Goal: Transaction & Acquisition: Book appointment/travel/reservation

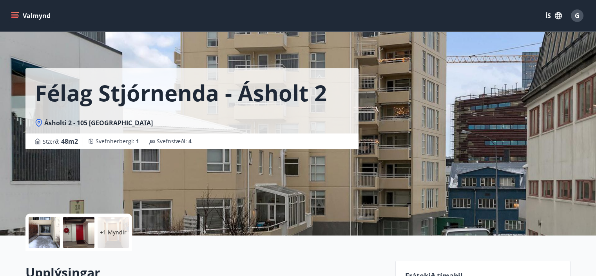
scroll to position [298, 0]
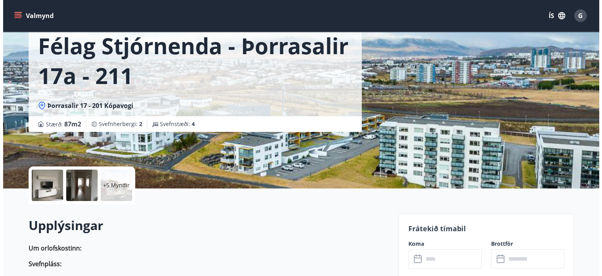
scroll to position [31, 0]
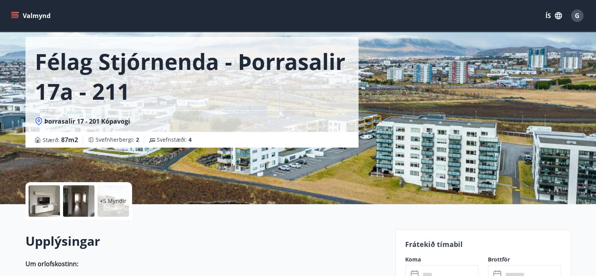
click at [45, 199] on div at bounding box center [44, 200] width 31 height 31
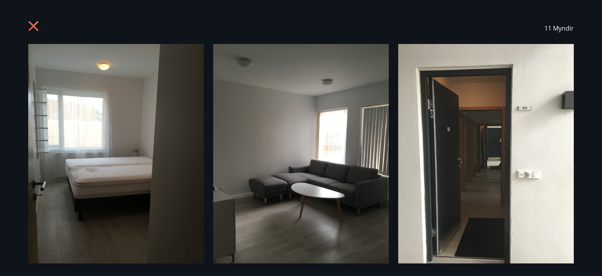
click at [594, 140] on div "11 Myndir" at bounding box center [301, 138] width 602 height 276
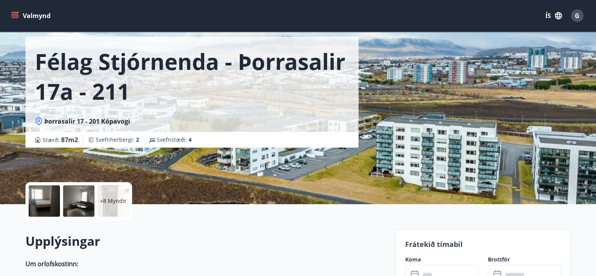
click at [83, 204] on div at bounding box center [78, 200] width 31 height 31
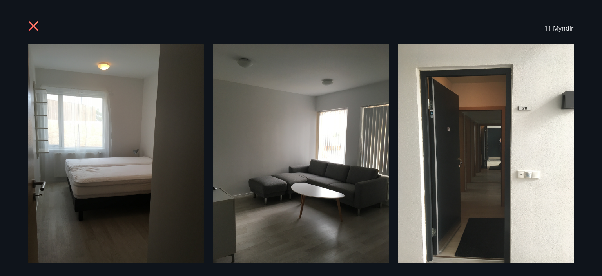
click at [18, 178] on div "11 Myndir" at bounding box center [301, 138] width 602 height 276
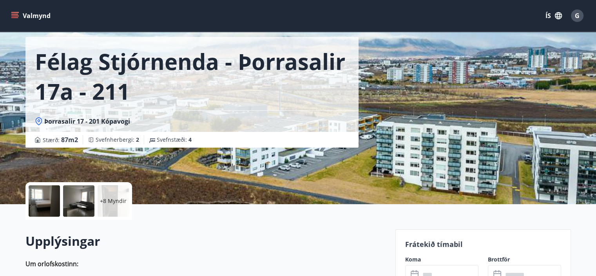
click at [41, 198] on div at bounding box center [44, 200] width 31 height 31
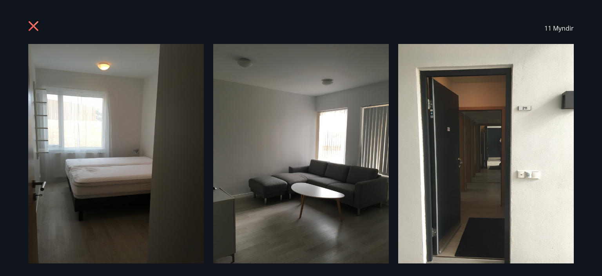
click at [302, 26] on div "11 Myndir" at bounding box center [301, 28] width 546 height 31
click at [561, 247] on img at bounding box center [486, 161] width 176 height 234
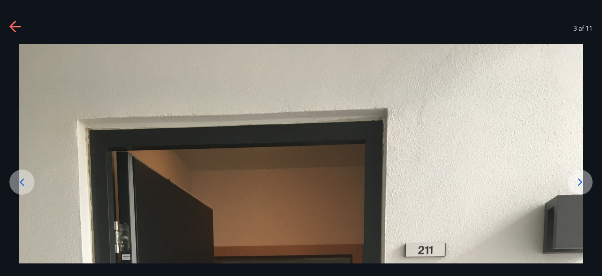
click at [581, 180] on icon at bounding box center [580, 182] width 13 height 13
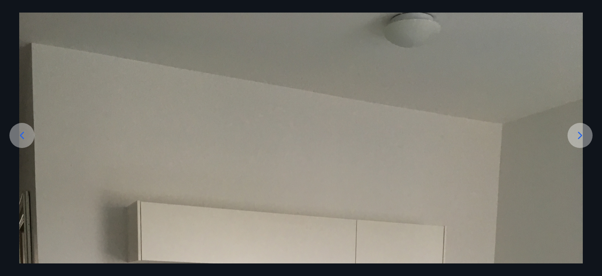
scroll to position [0, 0]
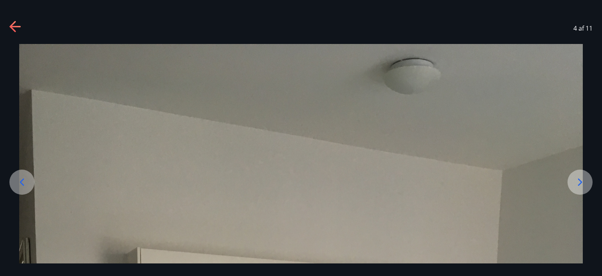
click at [577, 180] on icon at bounding box center [580, 182] width 13 height 13
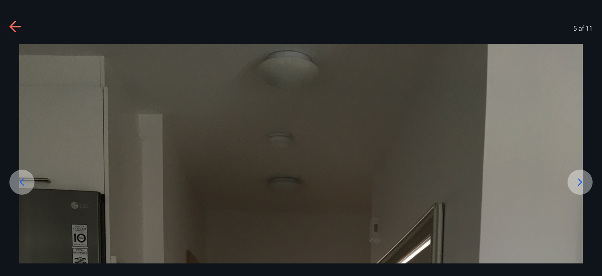
click at [579, 181] on icon at bounding box center [580, 182] width 13 height 13
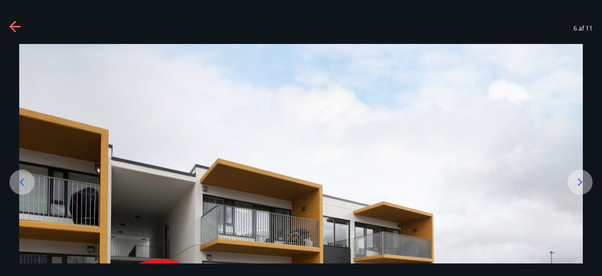
click at [593, 195] on div at bounding box center [301, 232] width 602 height 376
click at [580, 180] on icon at bounding box center [580, 181] width 4 height 7
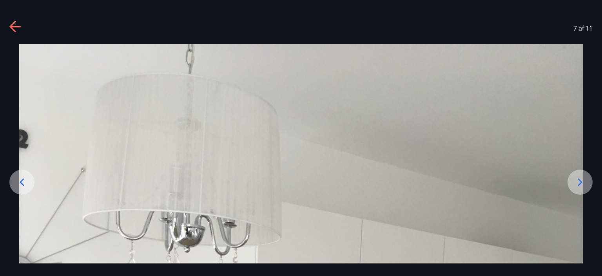
click at [580, 180] on icon at bounding box center [580, 181] width 4 height 7
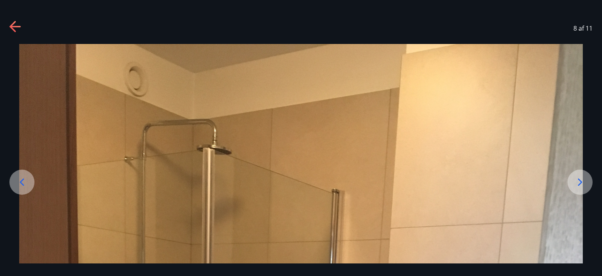
click at [580, 178] on icon at bounding box center [580, 182] width 13 height 13
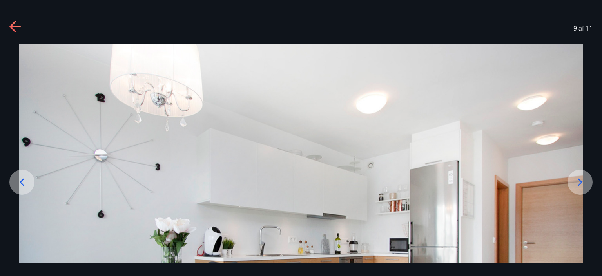
click at [593, 200] on div at bounding box center [301, 232] width 602 height 376
click at [580, 180] on icon at bounding box center [580, 181] width 4 height 7
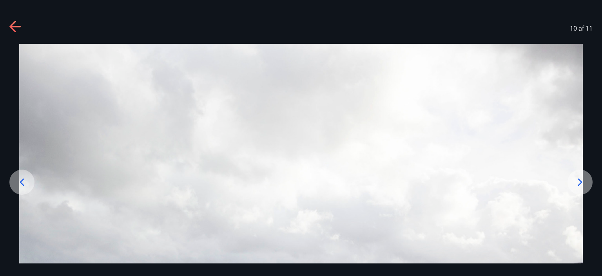
click at [596, 217] on div at bounding box center [301, 232] width 602 height 376
click at [580, 180] on icon at bounding box center [580, 181] width 4 height 7
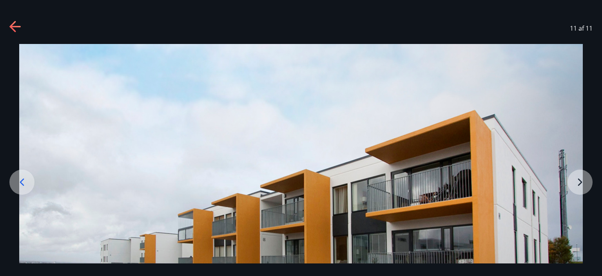
click at [597, 222] on div at bounding box center [301, 232] width 602 height 376
click at [16, 26] on icon at bounding box center [14, 27] width 11 height 2
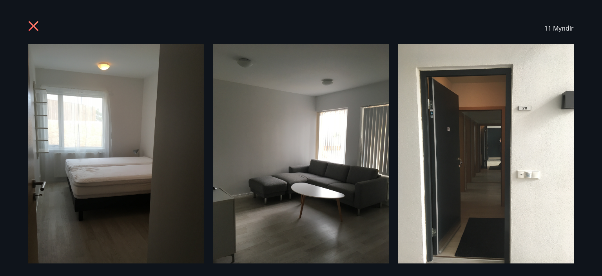
click at [237, 155] on img at bounding box center [301, 161] width 176 height 234
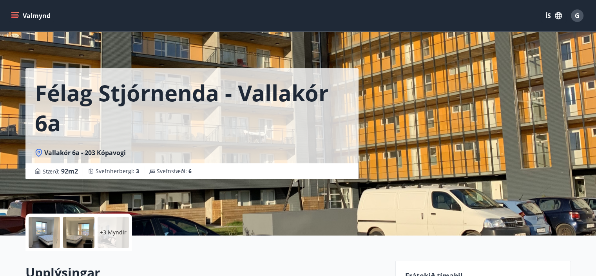
click at [42, 231] on div at bounding box center [44, 231] width 31 height 31
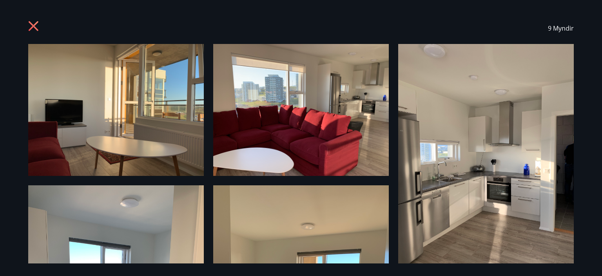
click at [591, 156] on div "9 Myndir" at bounding box center [301, 138] width 602 height 276
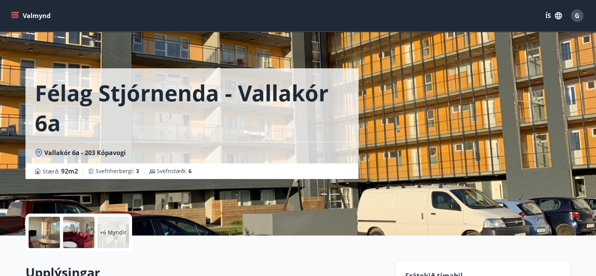
click at [86, 236] on div at bounding box center [78, 231] width 31 height 31
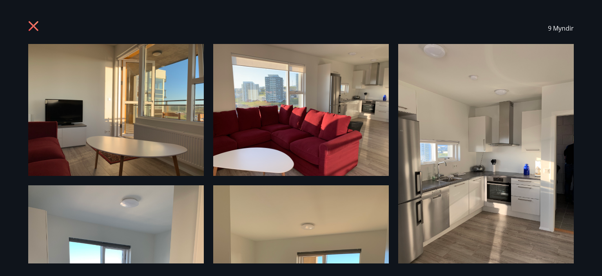
click at [511, 222] on img at bounding box center [486, 161] width 176 height 234
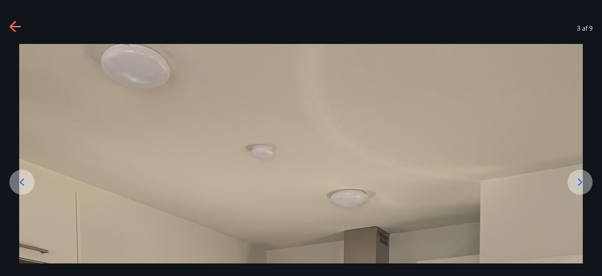
click at [579, 181] on icon at bounding box center [580, 182] width 13 height 13
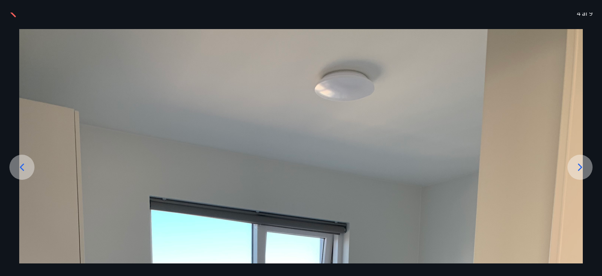
scroll to position [15, 0]
click at [579, 166] on icon at bounding box center [580, 167] width 13 height 13
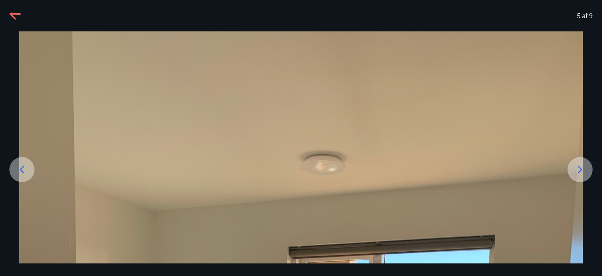
scroll to position [0, 0]
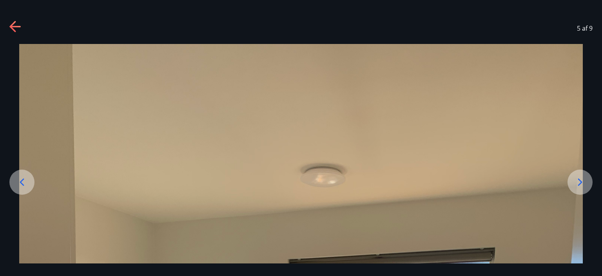
click at [579, 178] on icon at bounding box center [580, 182] width 13 height 13
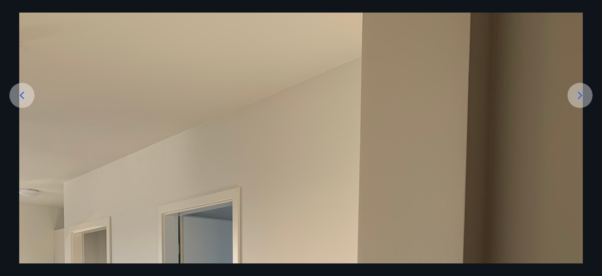
scroll to position [62, 0]
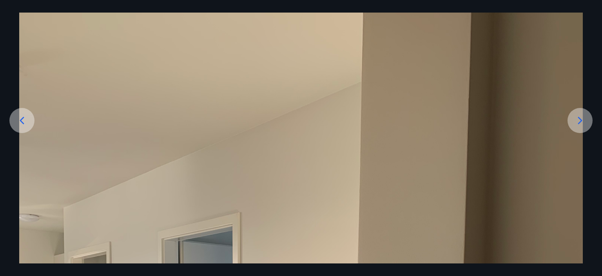
click at [579, 118] on icon at bounding box center [580, 120] width 13 height 13
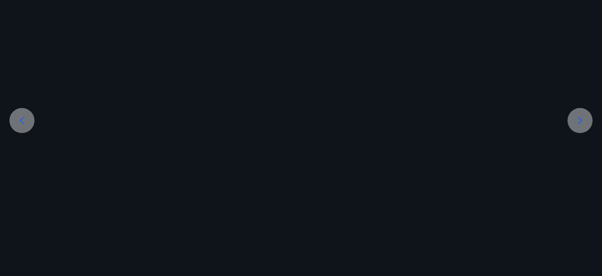
scroll to position [5, 0]
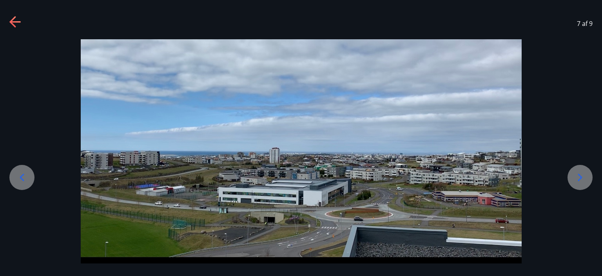
click at [580, 174] on icon at bounding box center [580, 177] width 13 height 13
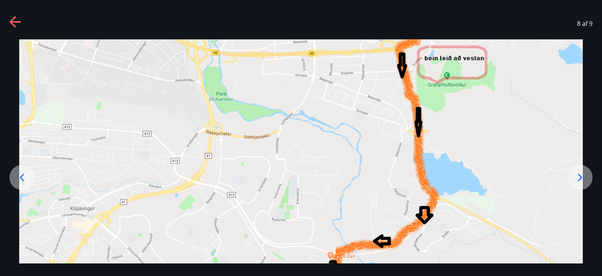
scroll to position [62, 0]
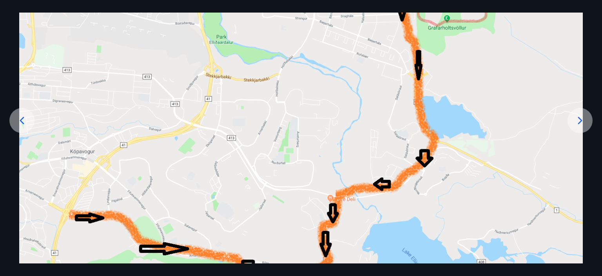
click at [579, 121] on icon at bounding box center [580, 120] width 13 height 13
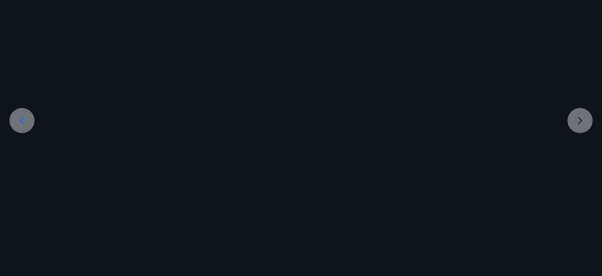
scroll to position [3, 0]
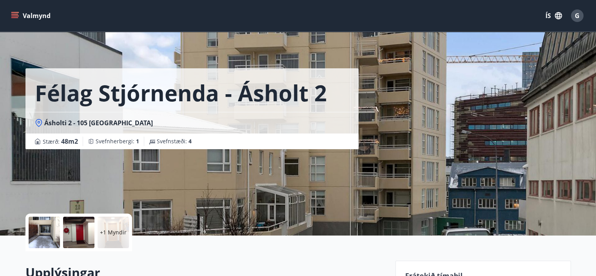
click at [39, 228] on div at bounding box center [44, 231] width 31 height 31
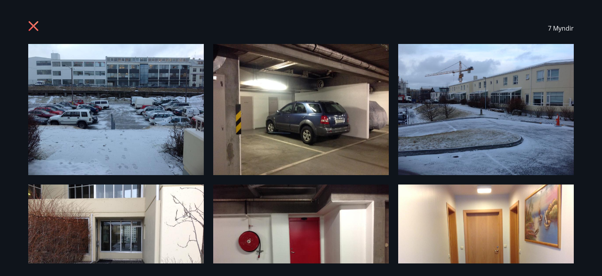
click at [491, 209] on img at bounding box center [486, 249] width 176 height 131
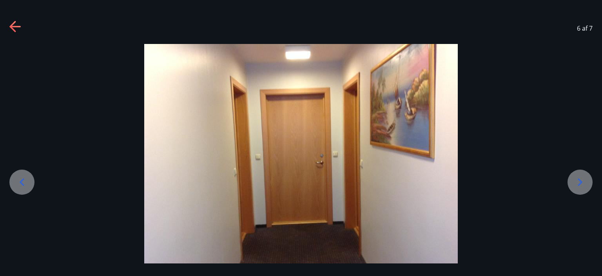
click at [581, 180] on icon at bounding box center [580, 182] width 13 height 13
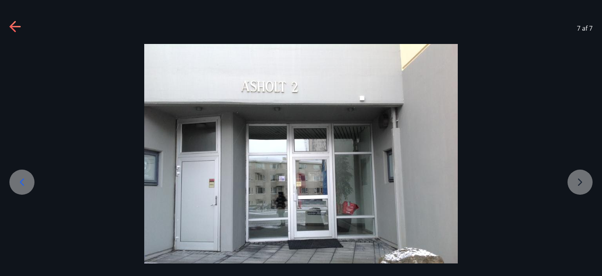
click at [581, 180] on div at bounding box center [301, 161] width 602 height 234
click at [20, 181] on icon at bounding box center [22, 181] width 4 height 7
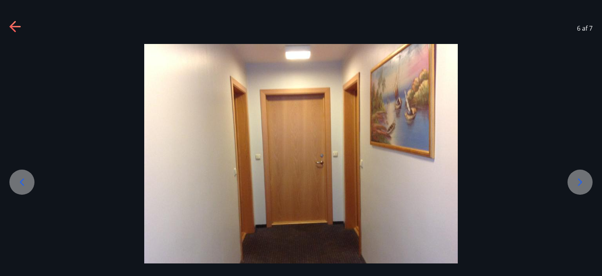
click at [20, 181] on icon at bounding box center [22, 181] width 4 height 7
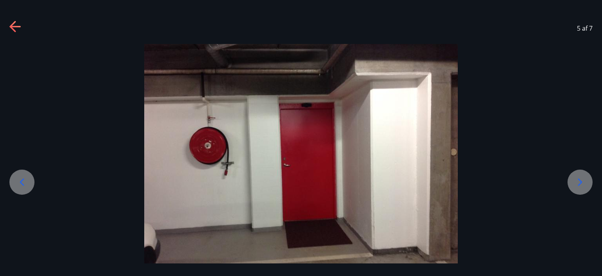
click at [20, 181] on icon at bounding box center [22, 181] width 4 height 7
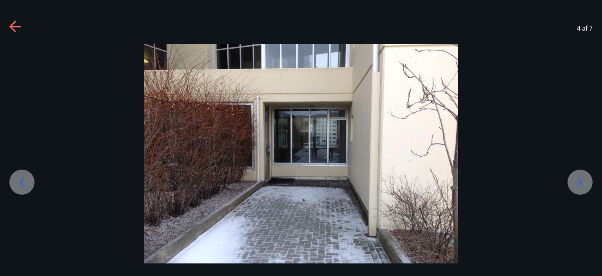
click at [20, 181] on icon at bounding box center [22, 181] width 4 height 7
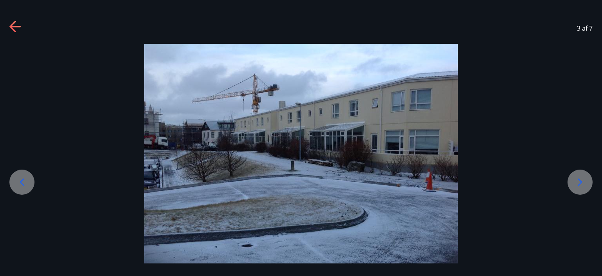
click at [20, 181] on icon at bounding box center [22, 181] width 4 height 7
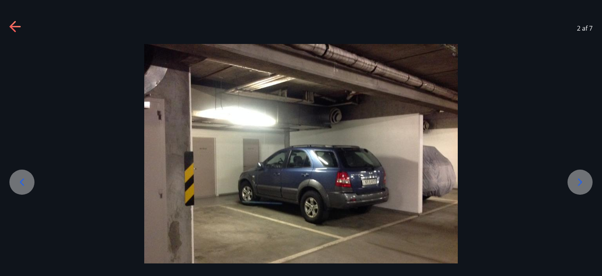
click at [20, 181] on icon at bounding box center [22, 181] width 4 height 7
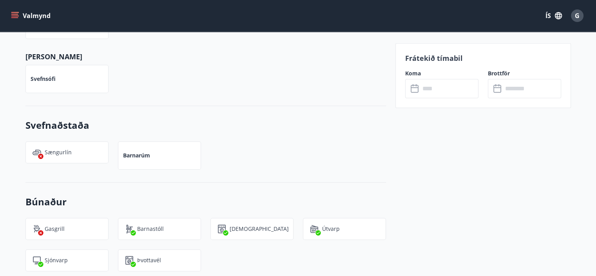
scroll to position [533, 0]
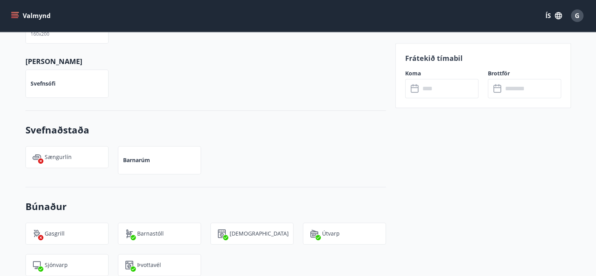
click at [422, 87] on input "text" at bounding box center [449, 88] width 58 height 19
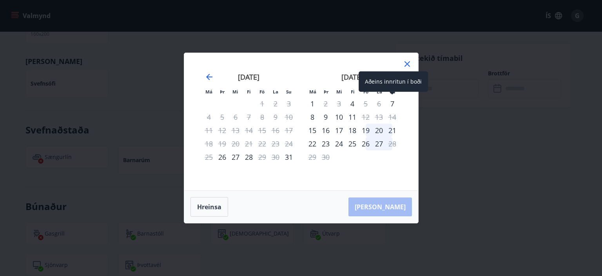
click at [392, 102] on div "7" at bounding box center [392, 103] width 13 height 13
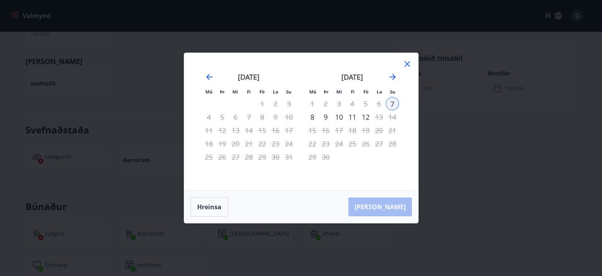
click at [339, 115] on div "10" at bounding box center [338, 116] width 13 height 13
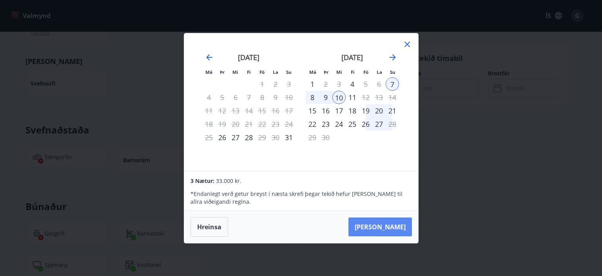
click at [387, 225] on button "Taka Frá" at bounding box center [379, 226] width 63 height 19
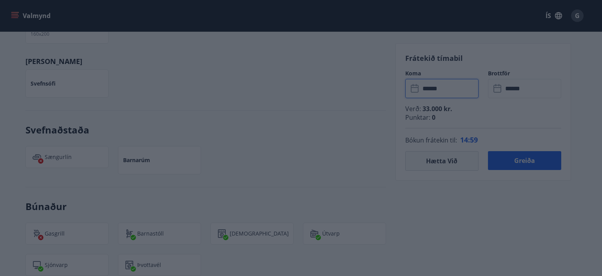
type input "******"
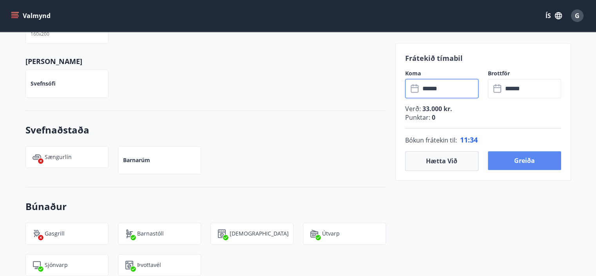
click at [522, 160] on button "Greiða" at bounding box center [524, 160] width 73 height 19
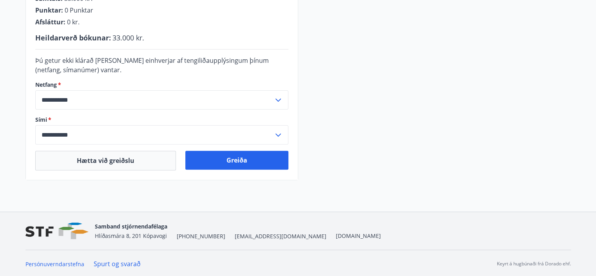
scroll to position [242, 0]
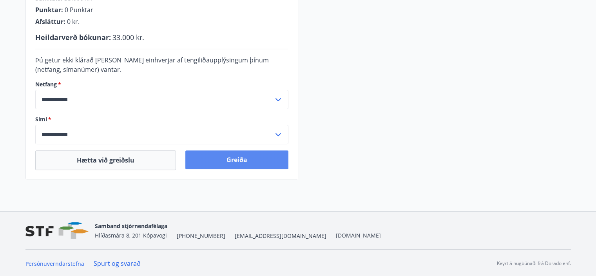
click at [235, 156] on button "Greiða" at bounding box center [236, 159] width 103 height 19
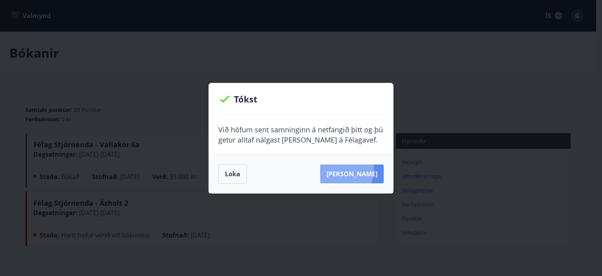
click at [353, 170] on button "[PERSON_NAME]" at bounding box center [351, 173] width 63 height 19
click at [231, 172] on button "Loka" at bounding box center [232, 174] width 29 height 20
